Goal: Navigation & Orientation: Find specific page/section

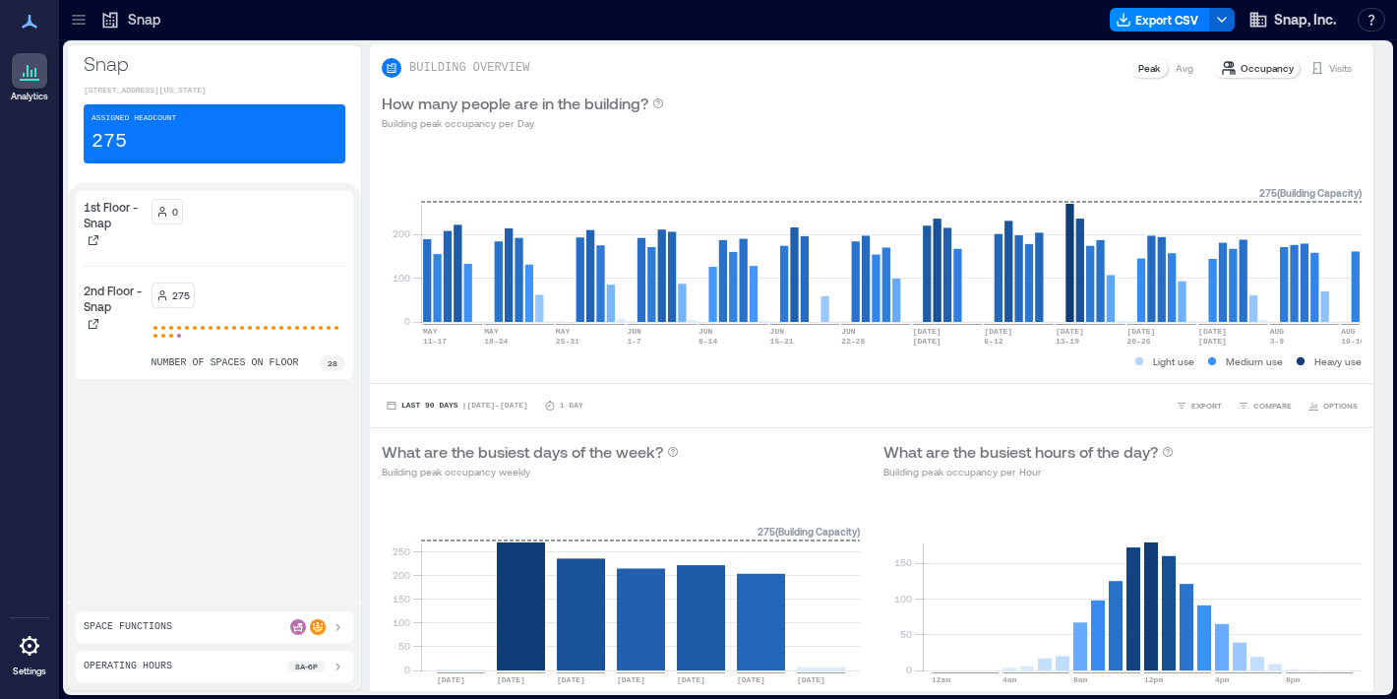
click at [31, 661] on div at bounding box center [29, 645] width 35 height 35
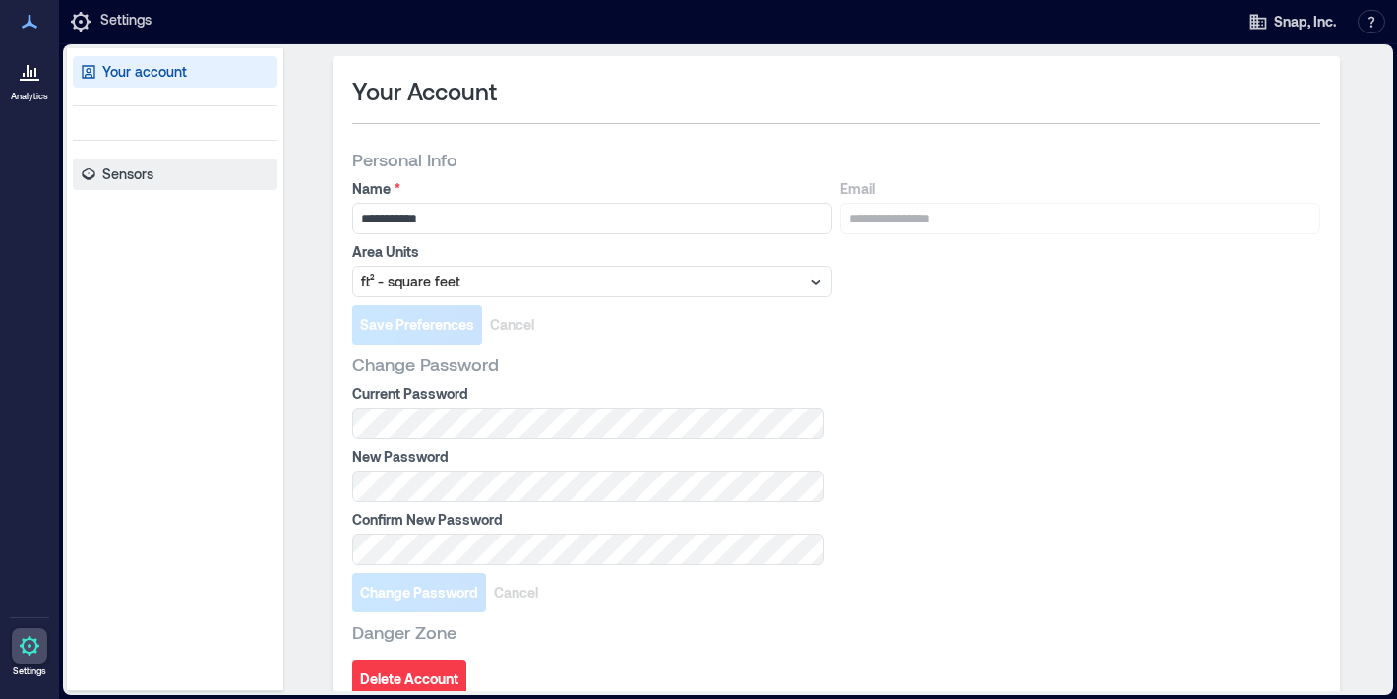
click at [186, 177] on link "Sensors" at bounding box center [175, 173] width 205 height 31
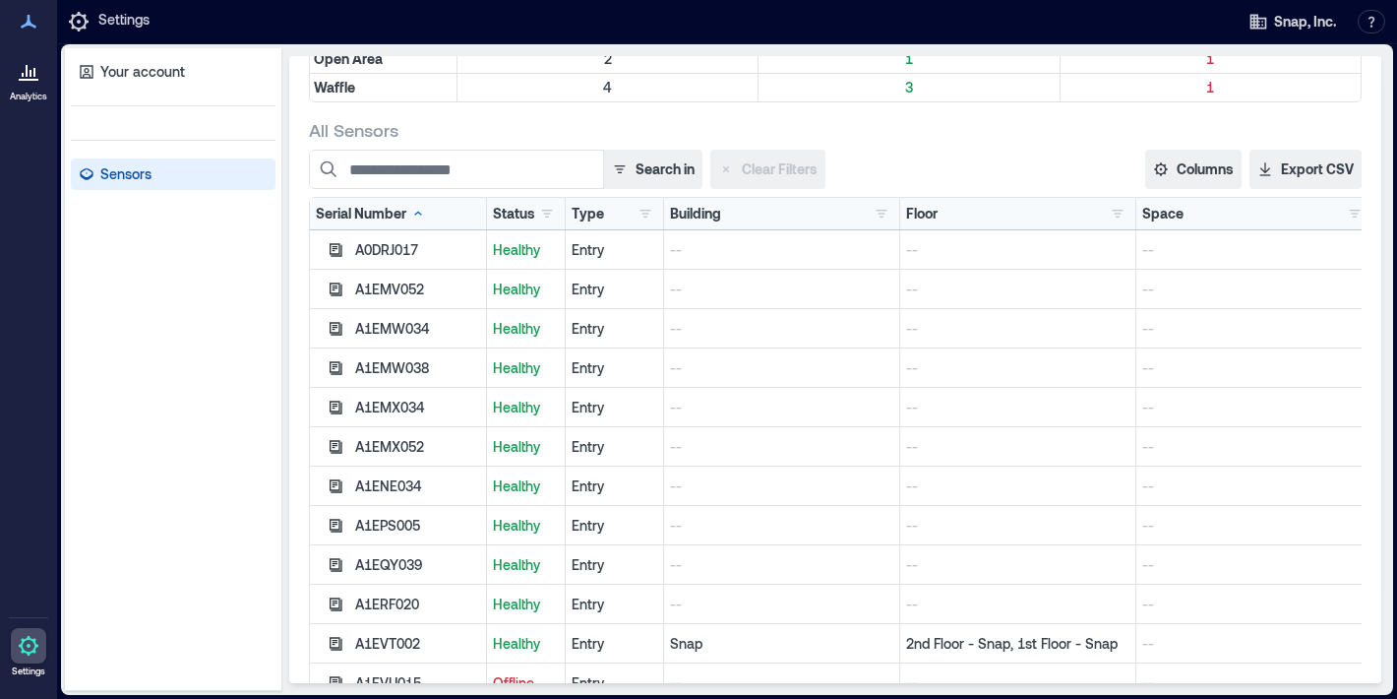
scroll to position [219, 0]
click at [992, 268] on div "--" at bounding box center [1018, 250] width 236 height 39
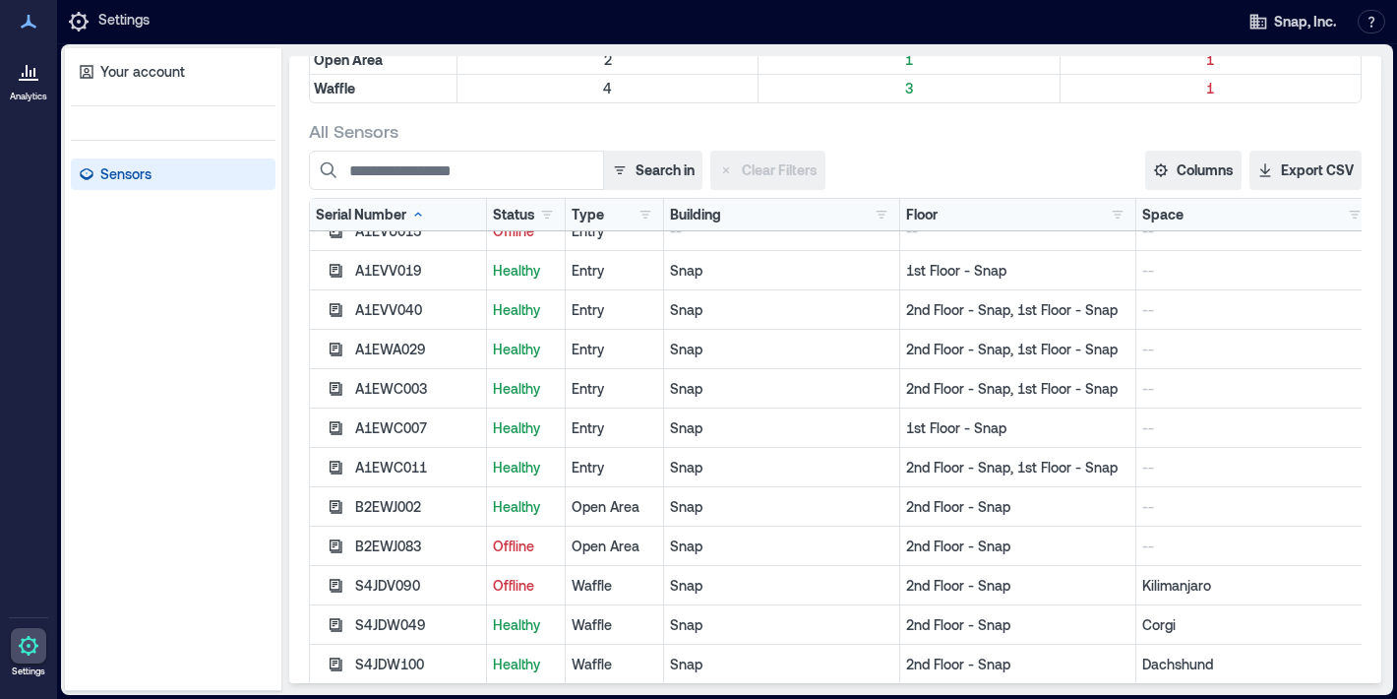
scroll to position [280, 0]
